Goal: Task Accomplishment & Management: Manage account settings

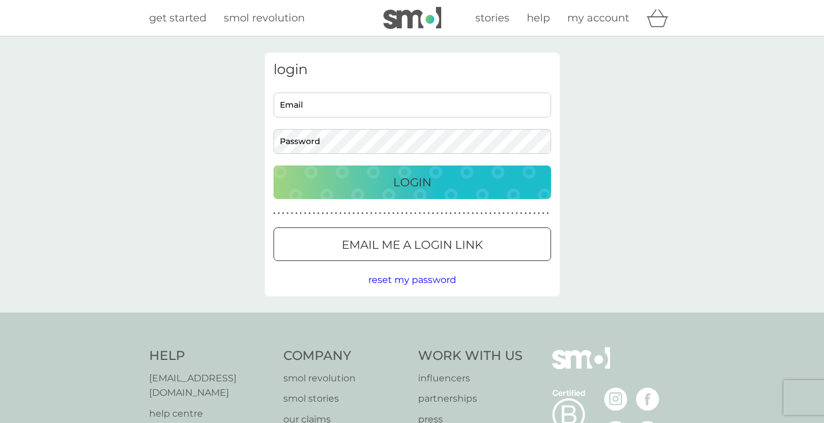
click at [501, 109] on input "Email" at bounding box center [412, 105] width 278 height 25
type input "[EMAIL_ADDRESS][DOMAIN_NAME]"
click at [448, 179] on div "Login" at bounding box center [412, 182] width 254 height 19
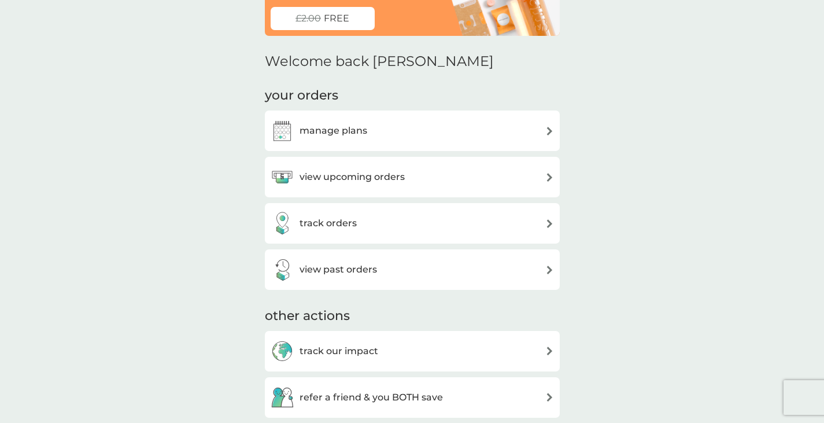
scroll to position [173, 0]
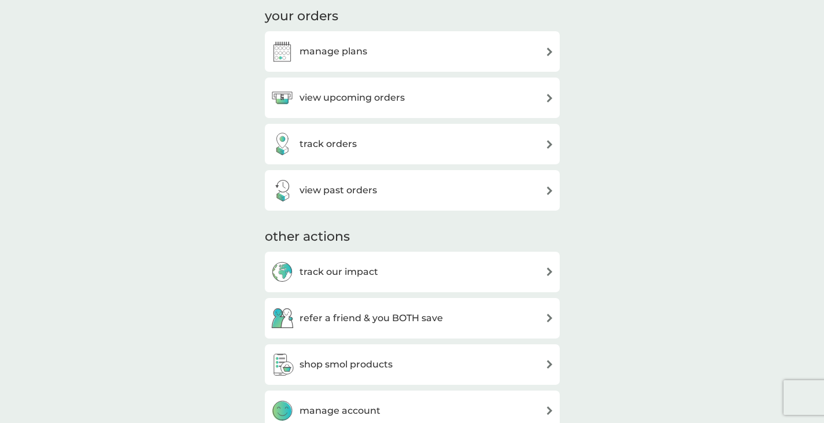
click at [369, 50] on div "manage plans" at bounding box center [412, 51] width 283 height 23
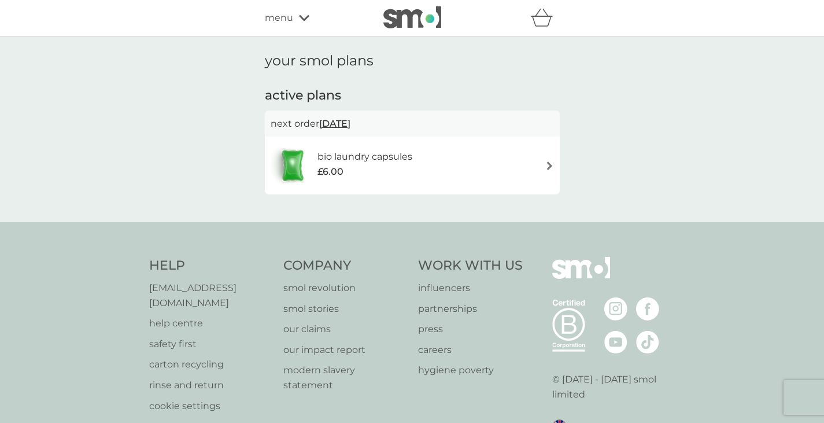
click at [485, 164] on div "bio laundry capsules £6.00" at bounding box center [412, 165] width 283 height 40
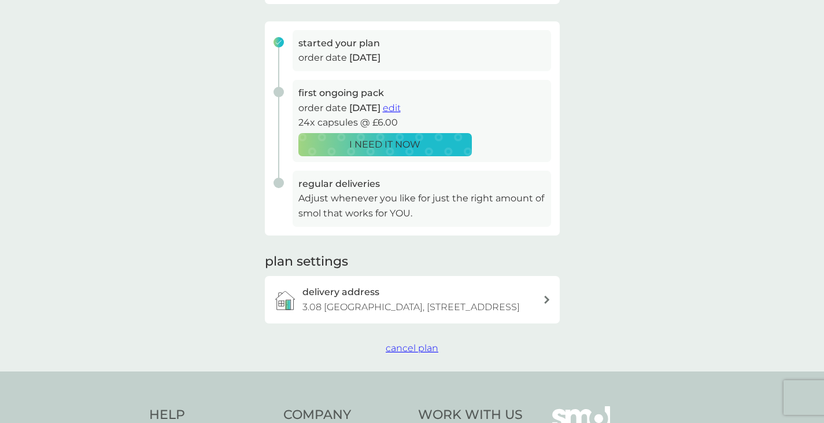
scroll to position [173, 0]
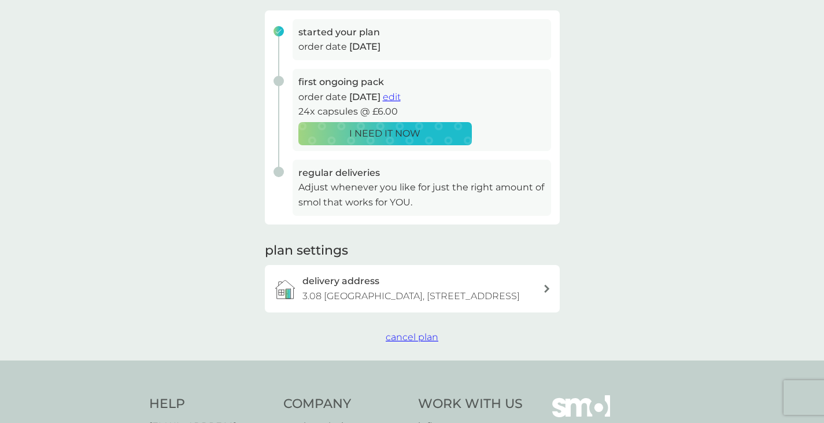
click at [413, 342] on span "cancel plan" at bounding box center [412, 336] width 53 height 11
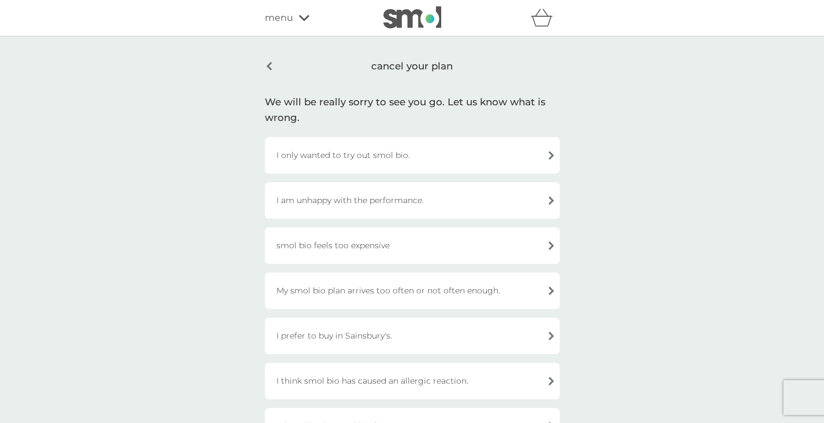
click at [450, 165] on div "I only wanted to try out smol bio." at bounding box center [412, 155] width 295 height 36
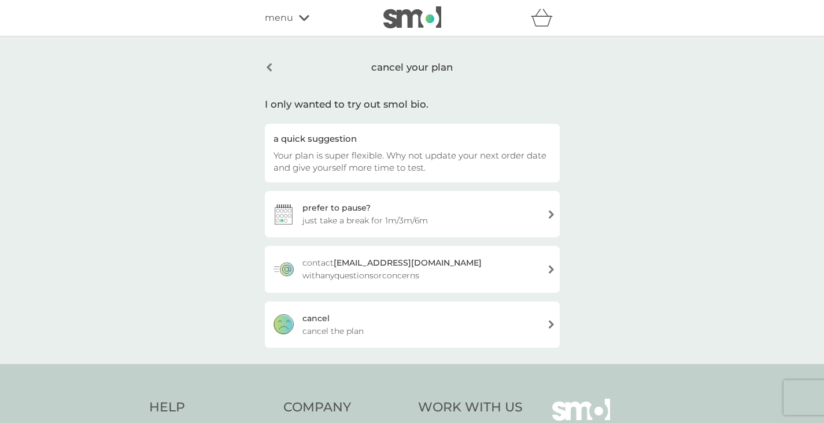
click at [423, 327] on div "[PERSON_NAME] the plan" at bounding box center [412, 324] width 295 height 46
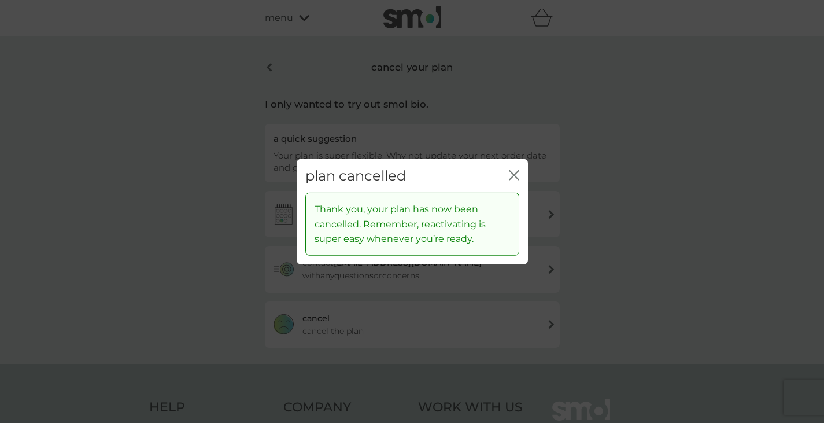
click at [514, 178] on icon "close" at bounding box center [514, 174] width 10 height 10
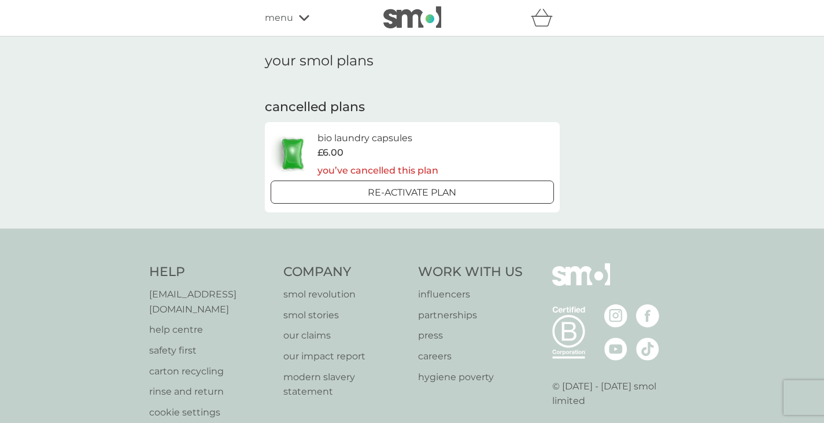
click at [301, 24] on div "menu" at bounding box center [314, 17] width 98 height 15
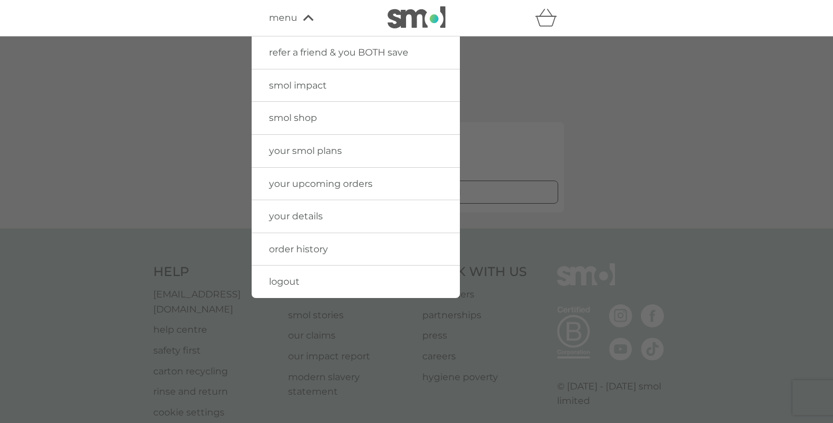
click at [591, 107] on div at bounding box center [416, 247] width 833 height 423
